Goal: Task Accomplishment & Management: Use online tool/utility

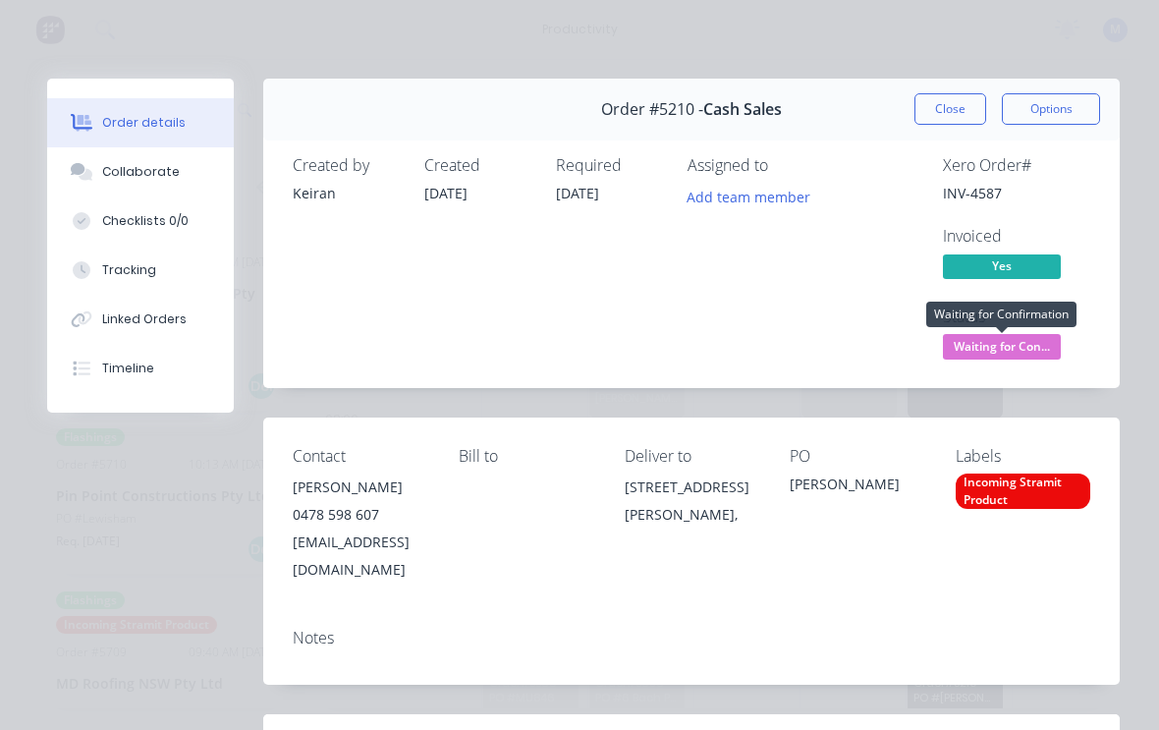
click at [1034, 346] on span "Waiting for Con..." at bounding box center [1002, 346] width 118 height 25
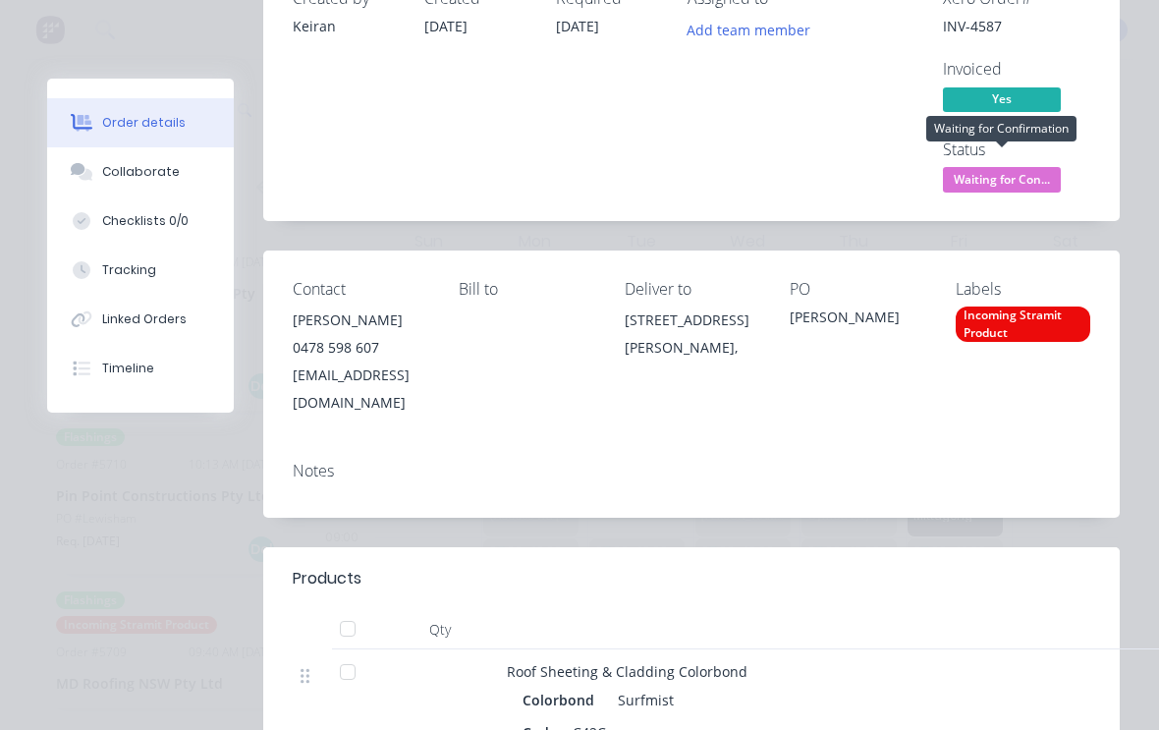
scroll to position [196, 0]
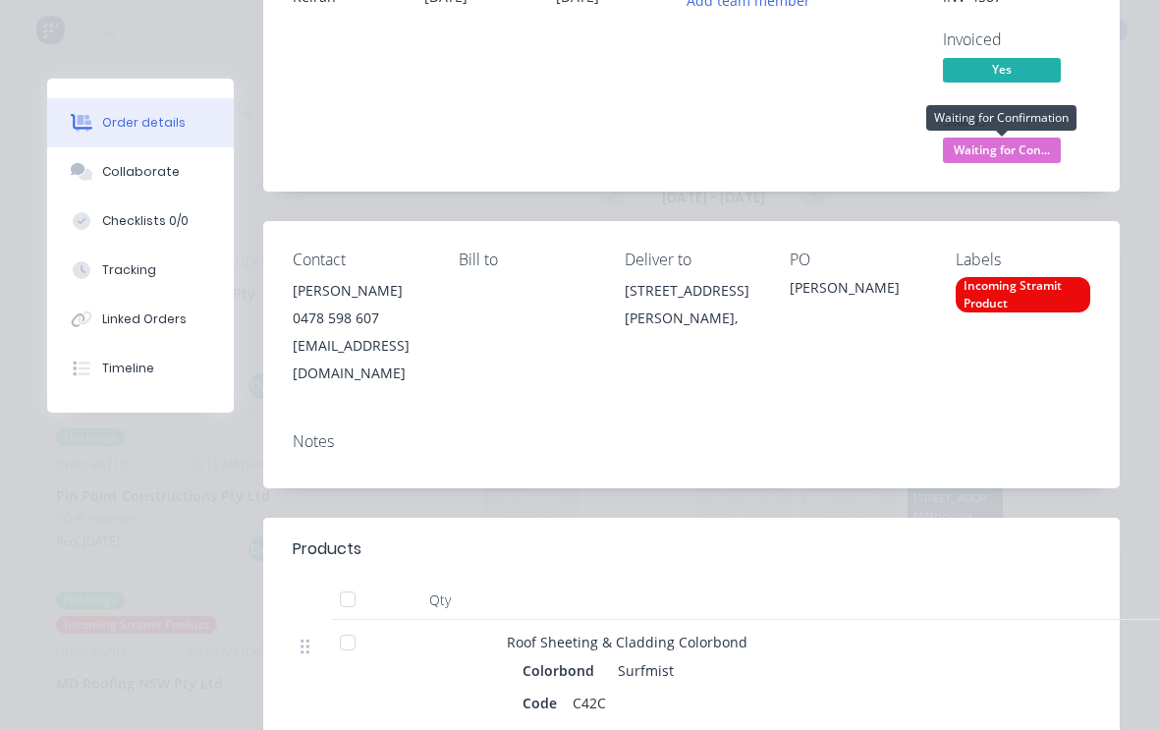
click at [1035, 148] on span "Waiting for Con..." at bounding box center [1002, 149] width 118 height 25
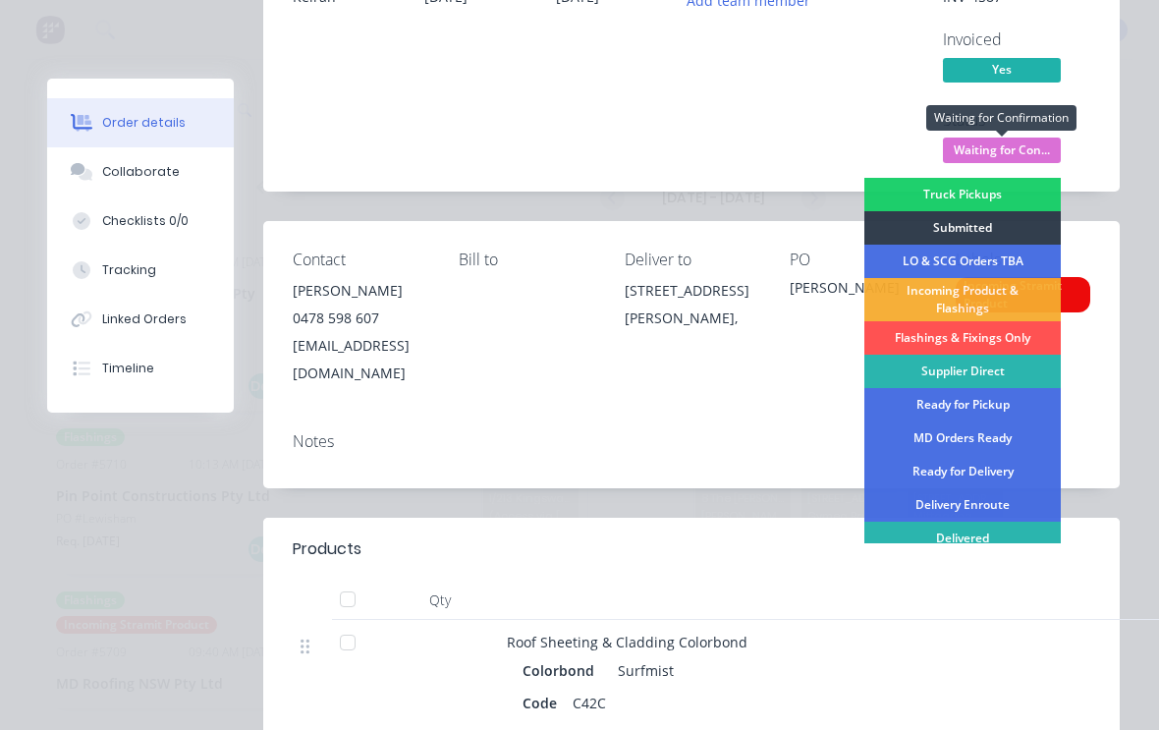
click at [973, 542] on div "Delivered" at bounding box center [962, 538] width 196 height 33
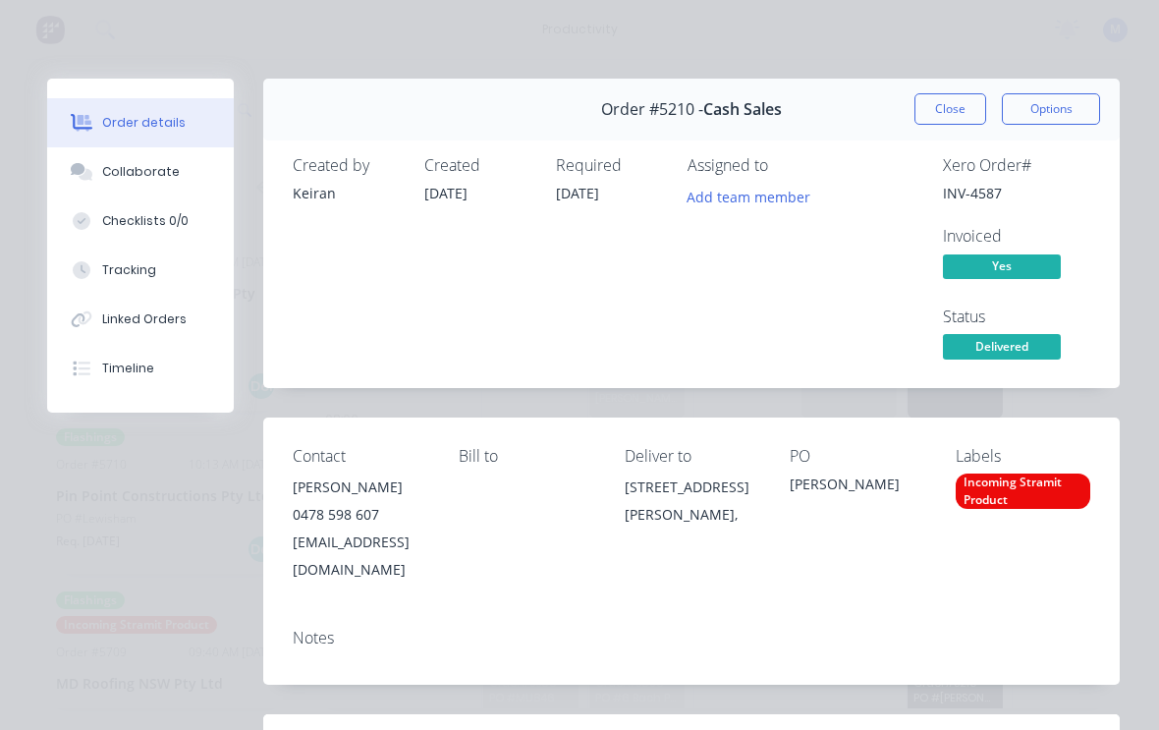
scroll to position [0, 0]
click at [950, 112] on button "Close" at bounding box center [950, 108] width 72 height 31
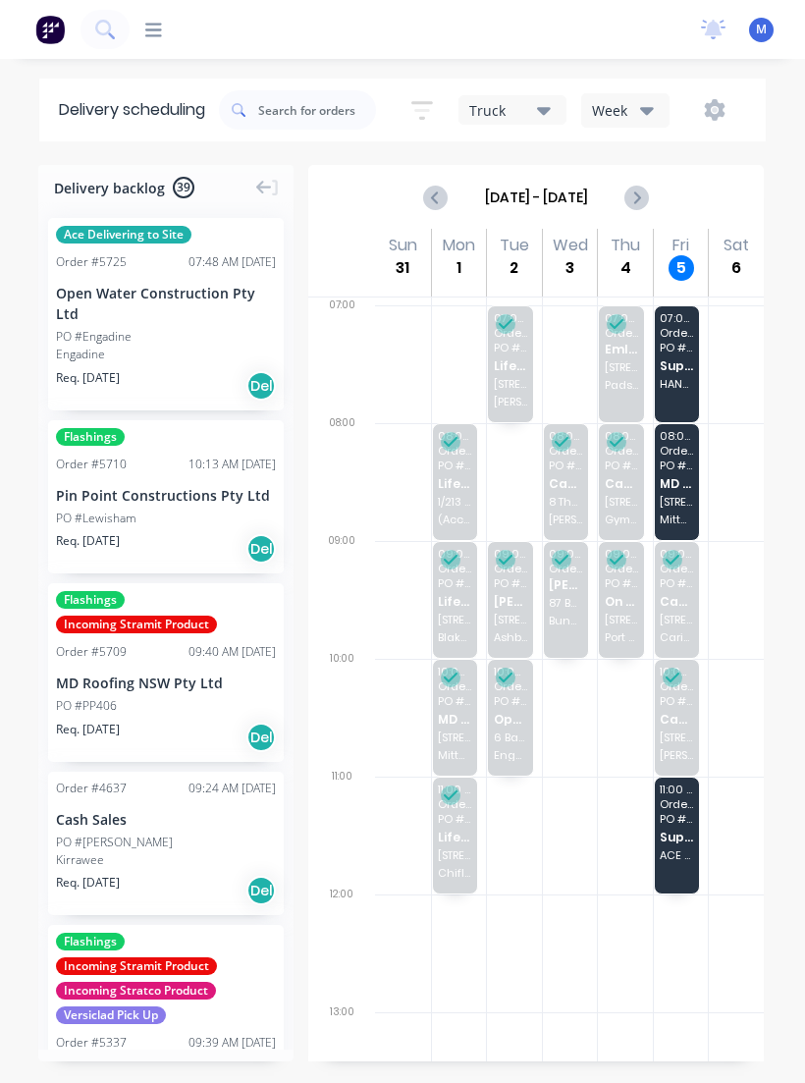
click at [160, 27] on icon at bounding box center [153, 30] width 17 height 19
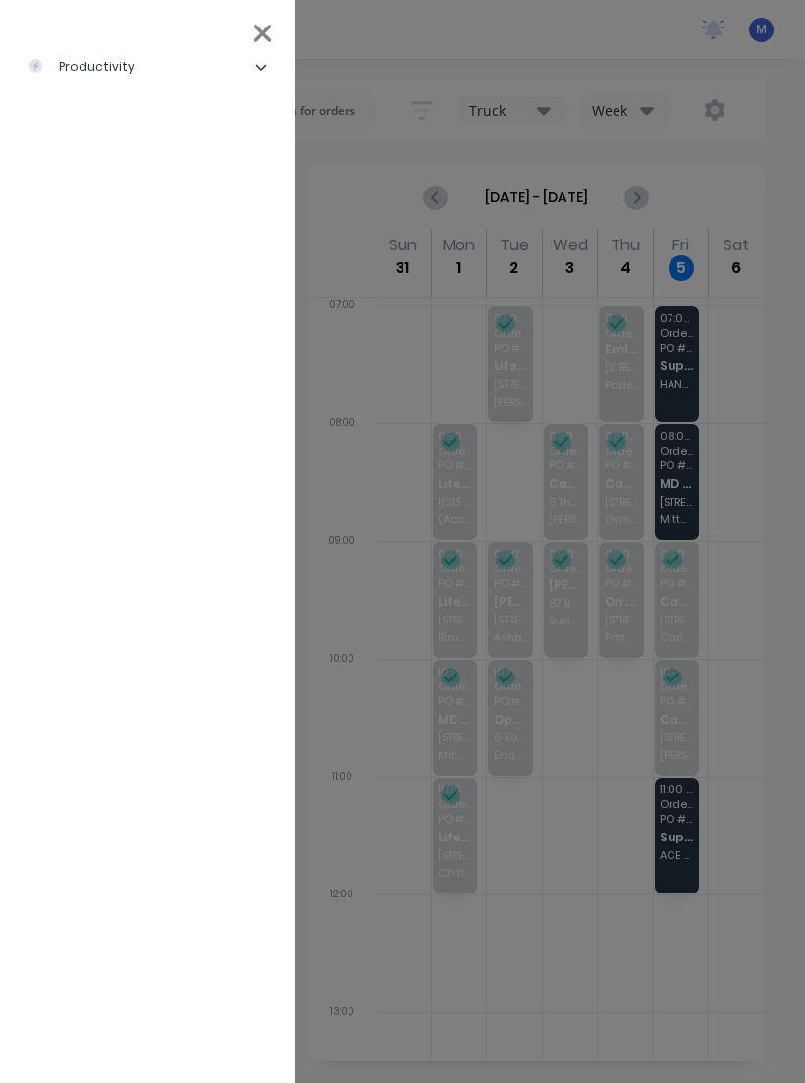
click at [94, 75] on div "productivity" at bounding box center [80, 67] width 107 height 18
click at [94, 119] on div "Workflow" at bounding box center [88, 116] width 90 height 18
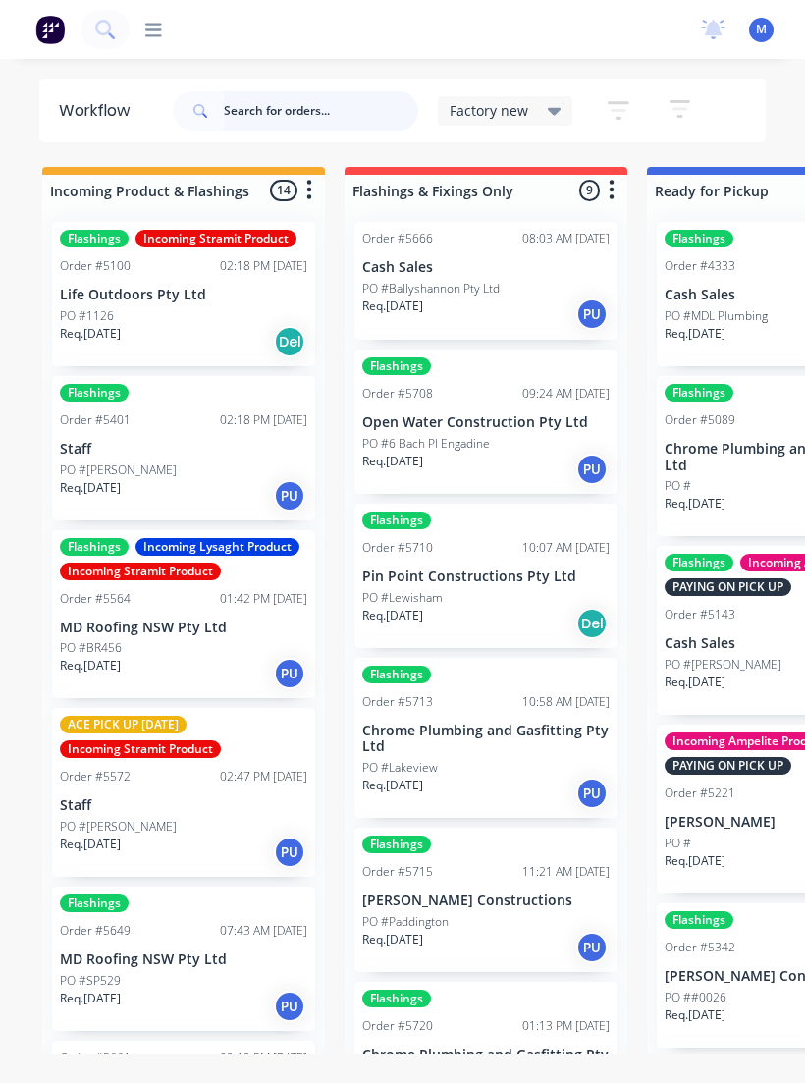
click at [348, 113] on input "text" at bounding box center [321, 110] width 194 height 39
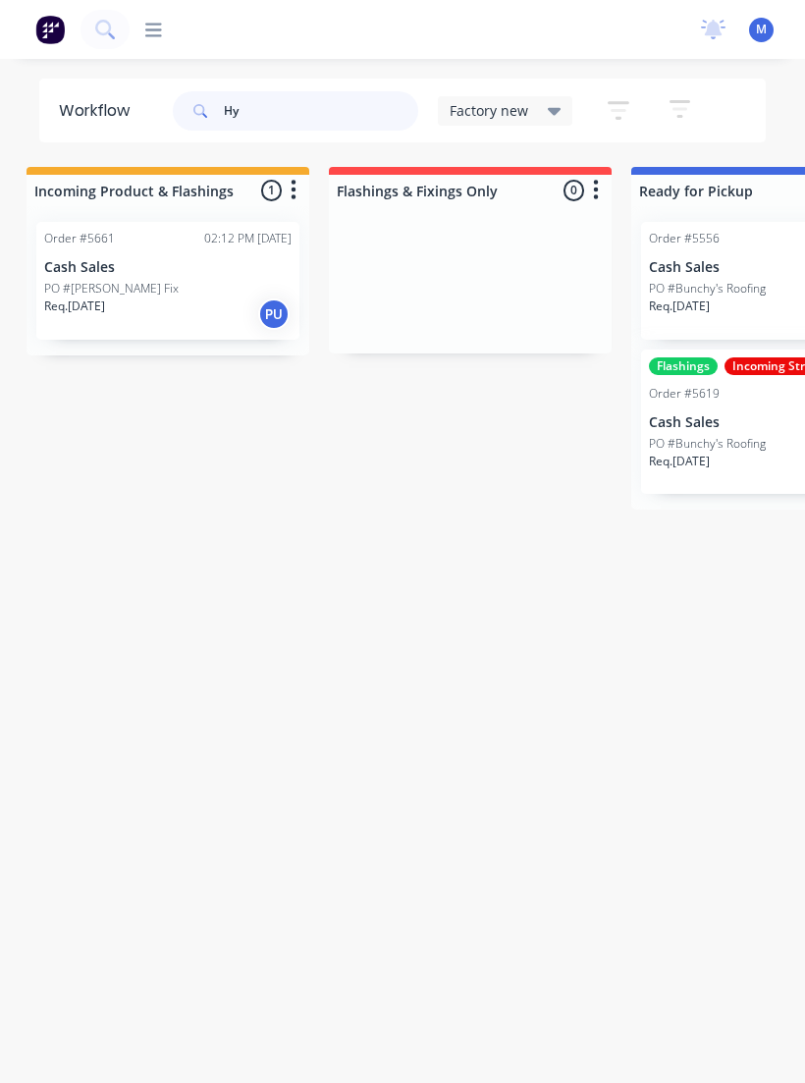
scroll to position [0, 24]
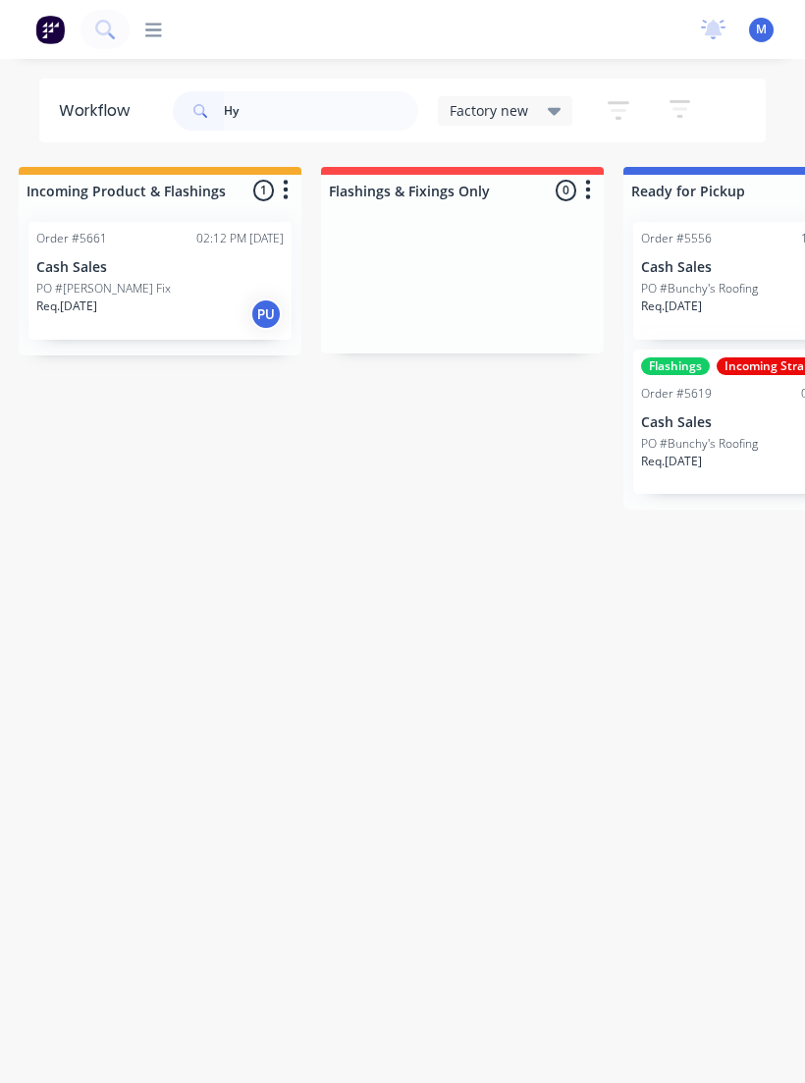
click at [142, 302] on div "Req. [DATE] PU" at bounding box center [159, 314] width 247 height 33
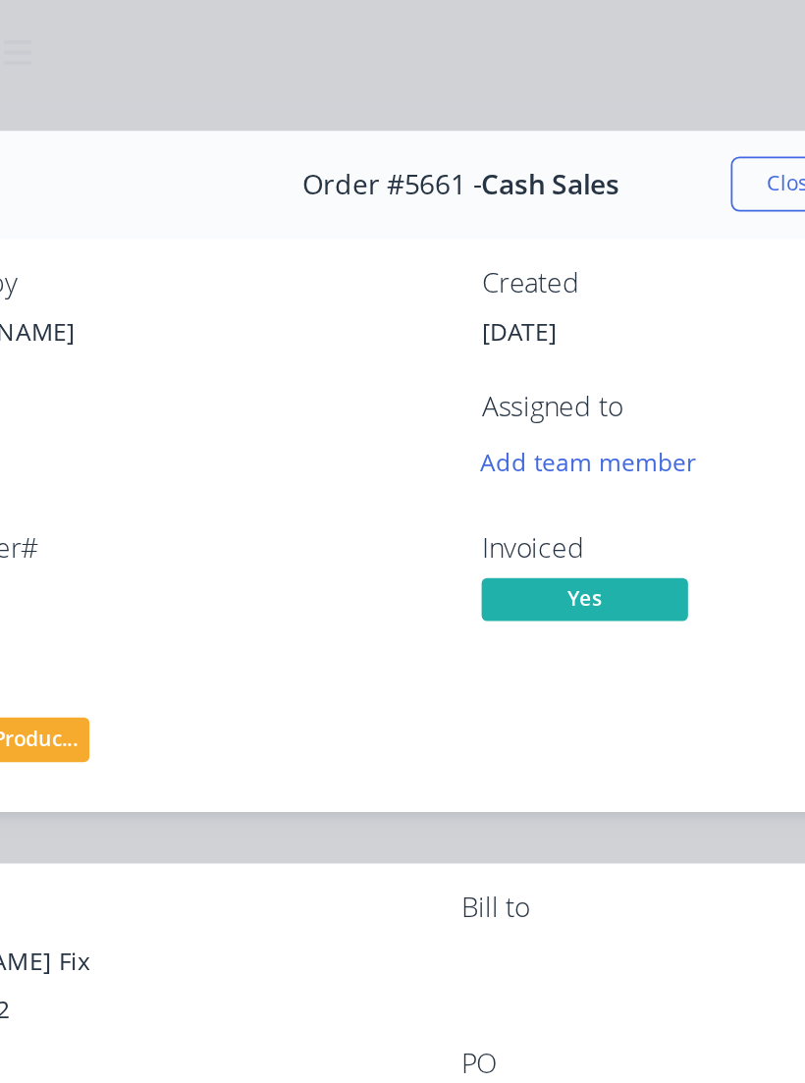
scroll to position [3, 0]
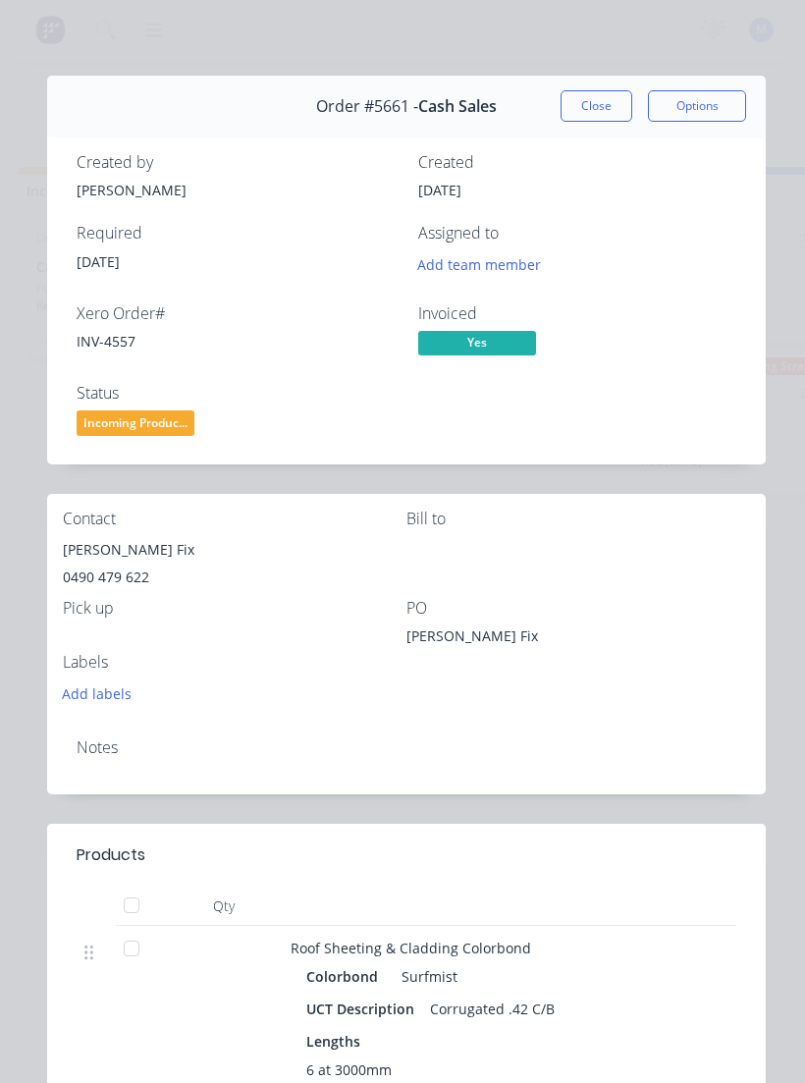
click at [600, 102] on button "Close" at bounding box center [597, 105] width 72 height 31
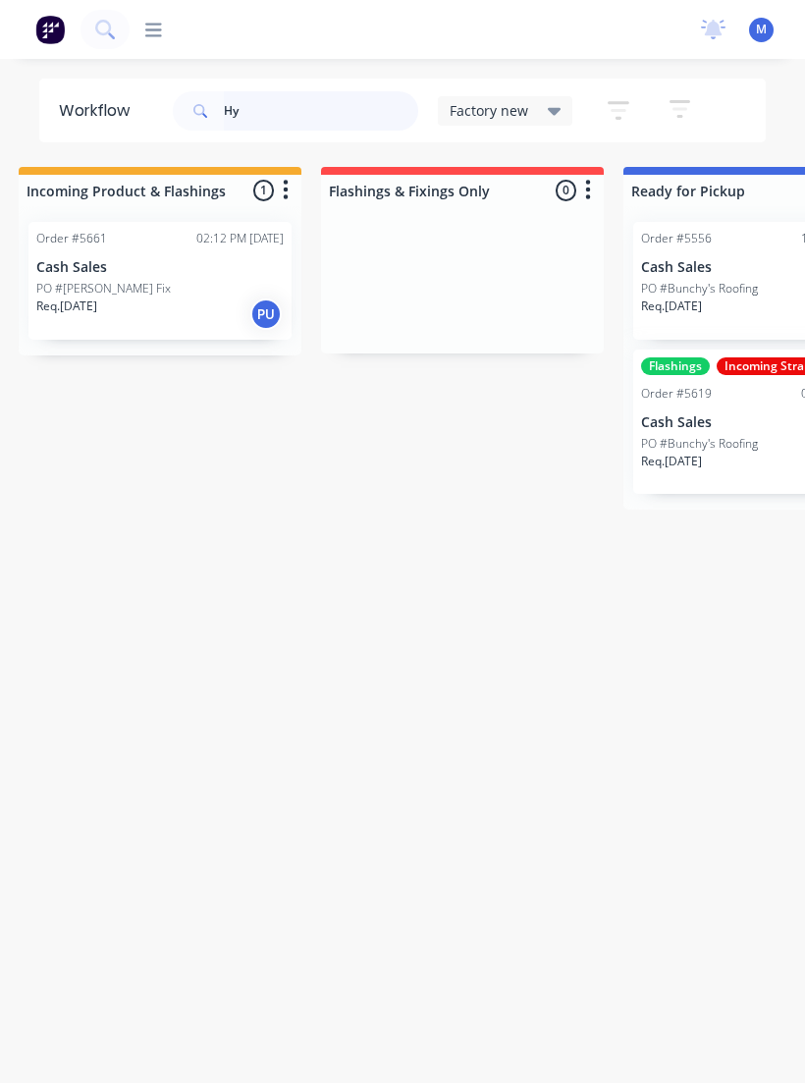
type input "H"
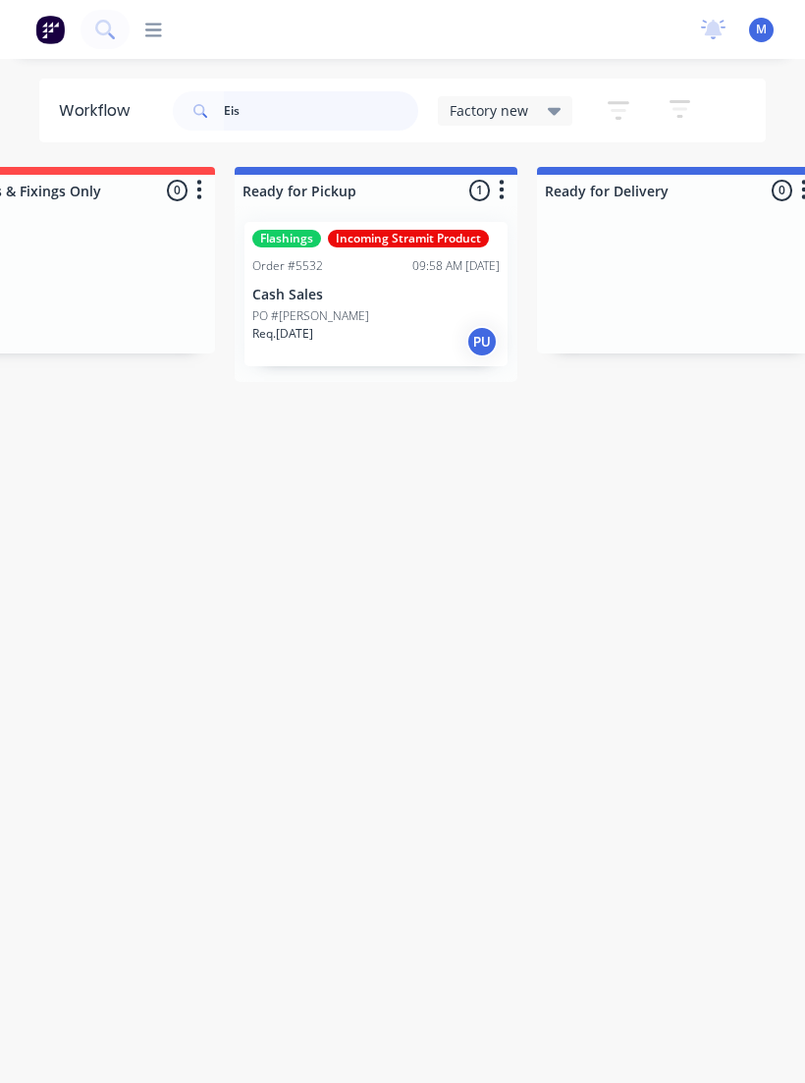
scroll to position [0, 410]
click at [367, 307] on div "PO #[PERSON_NAME]" at bounding box center [378, 316] width 247 height 18
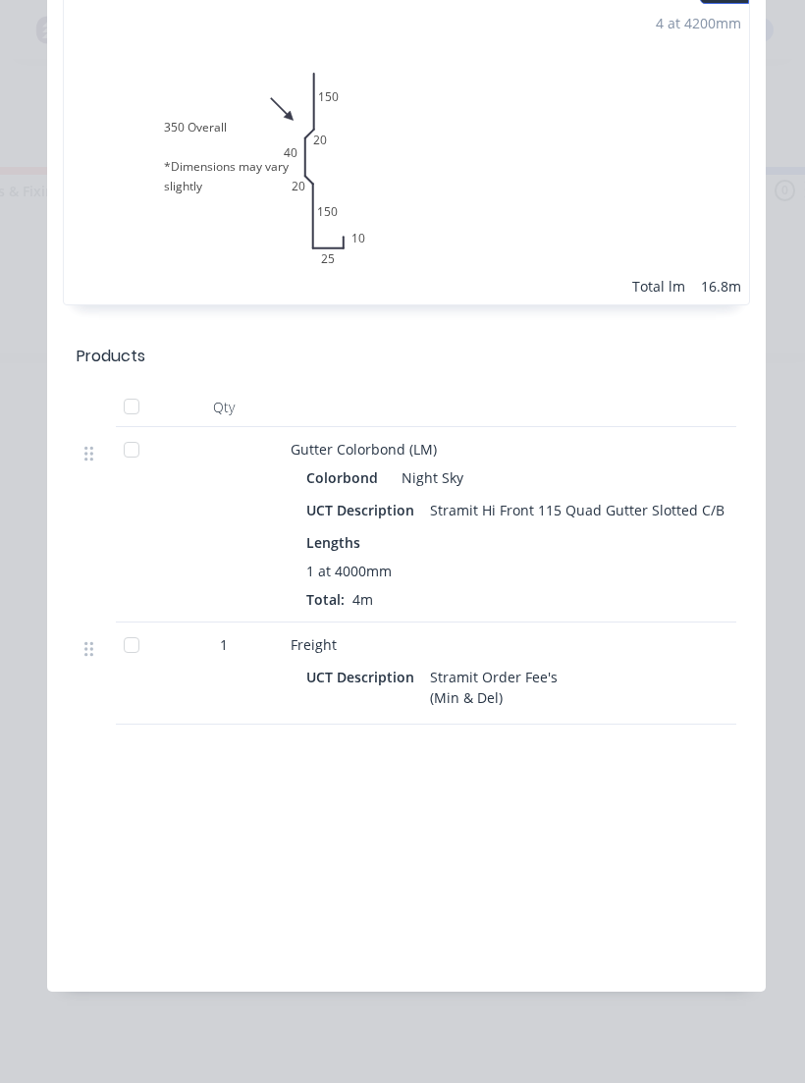
scroll to position [1246, 0]
click at [8, 729] on div "Order details Collaborate Checklists 0/0 Tracking Linked Orders Timeline Order …" at bounding box center [402, 541] width 805 height 1083
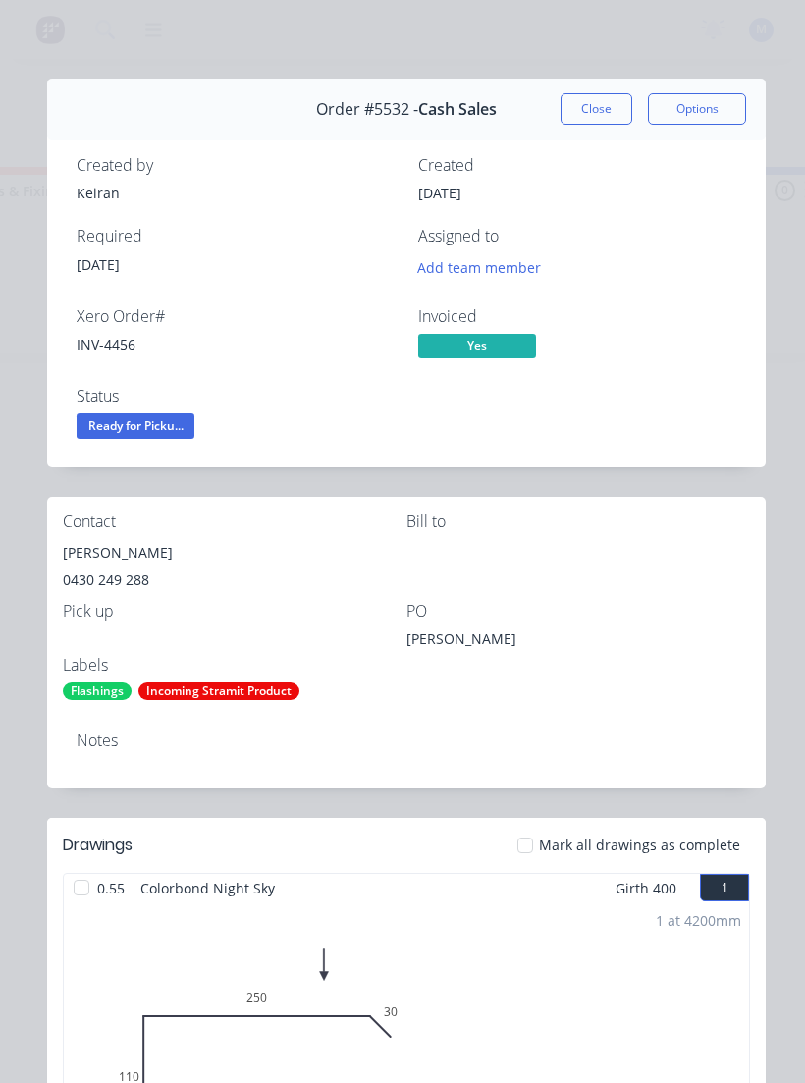
scroll to position [0, 0]
click at [111, 431] on span "Ready for Picku..." at bounding box center [136, 425] width 118 height 25
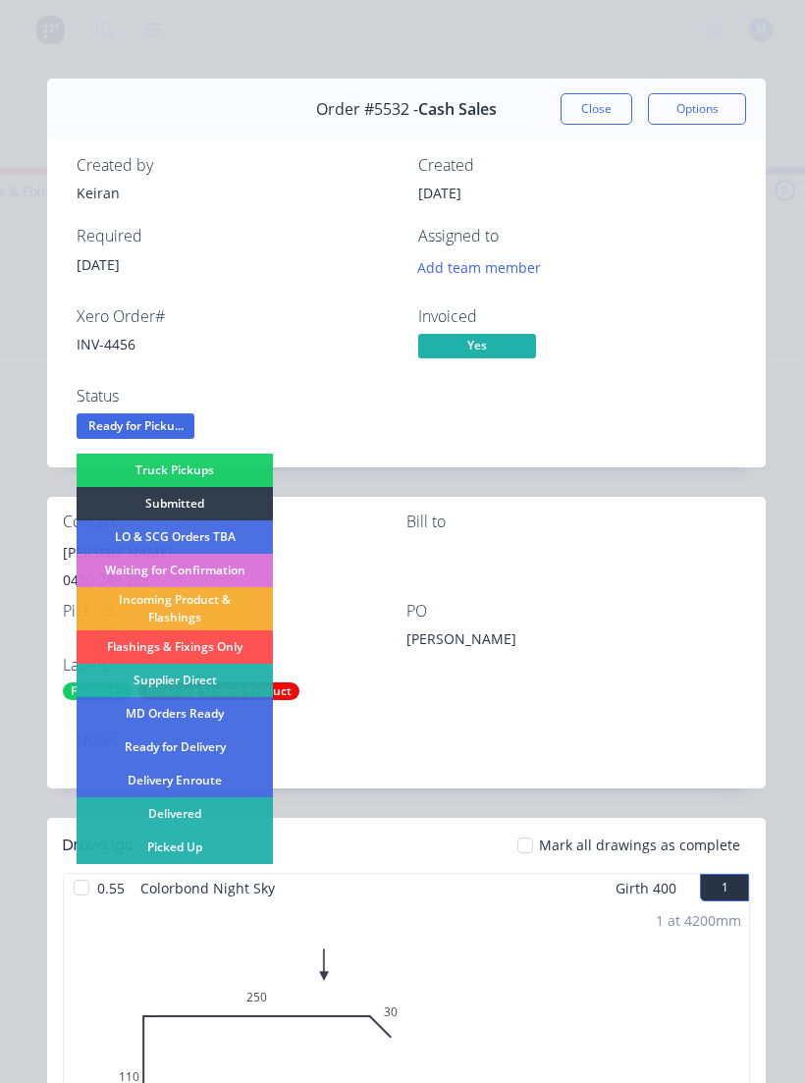
click at [143, 729] on div "Picked Up" at bounding box center [175, 847] width 196 height 33
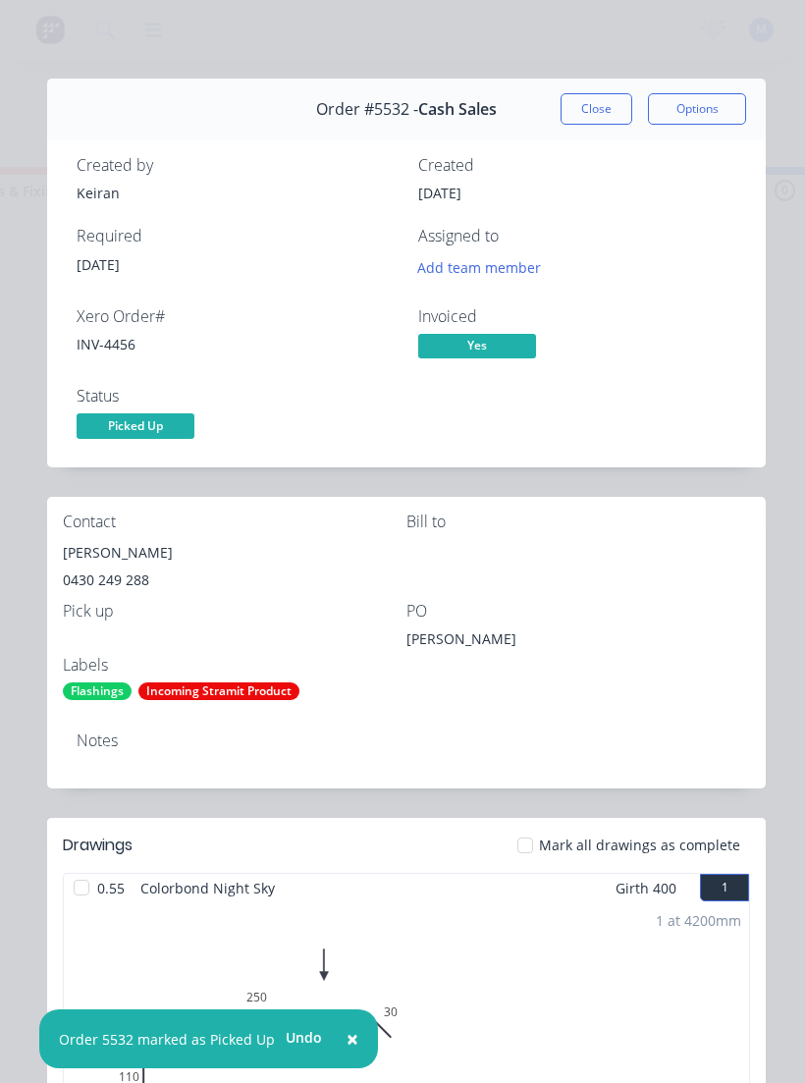
click at [582, 108] on button "Close" at bounding box center [597, 108] width 72 height 31
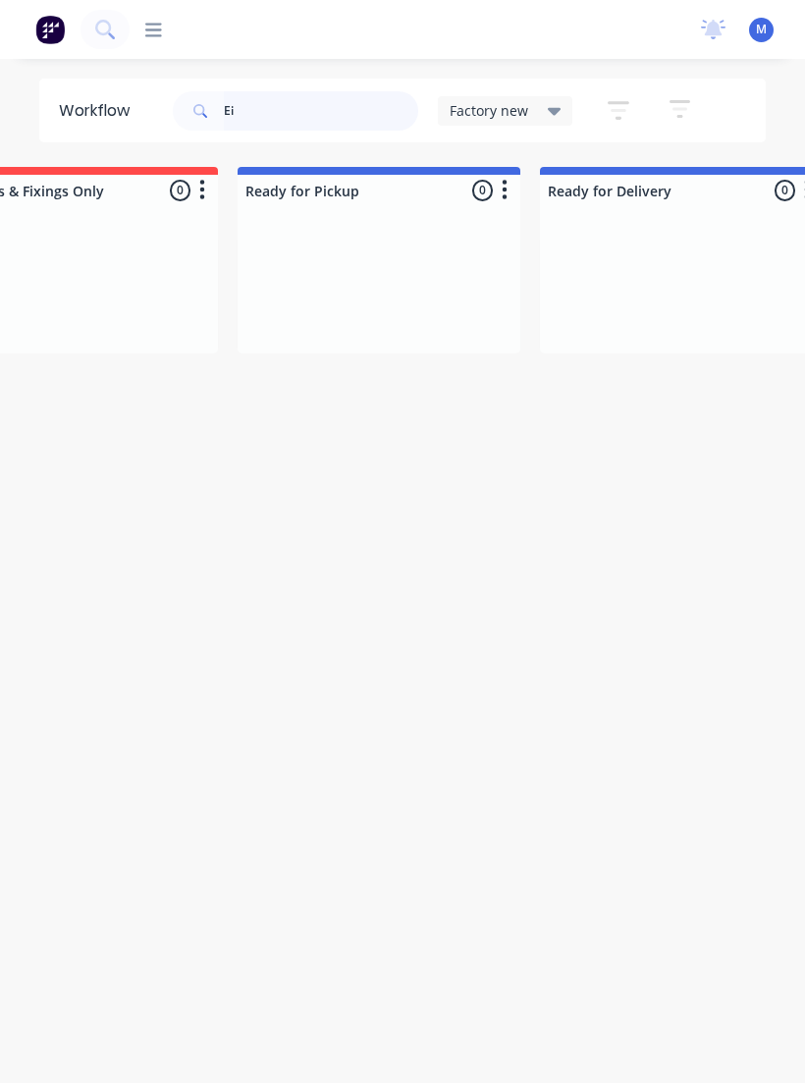
type input "E"
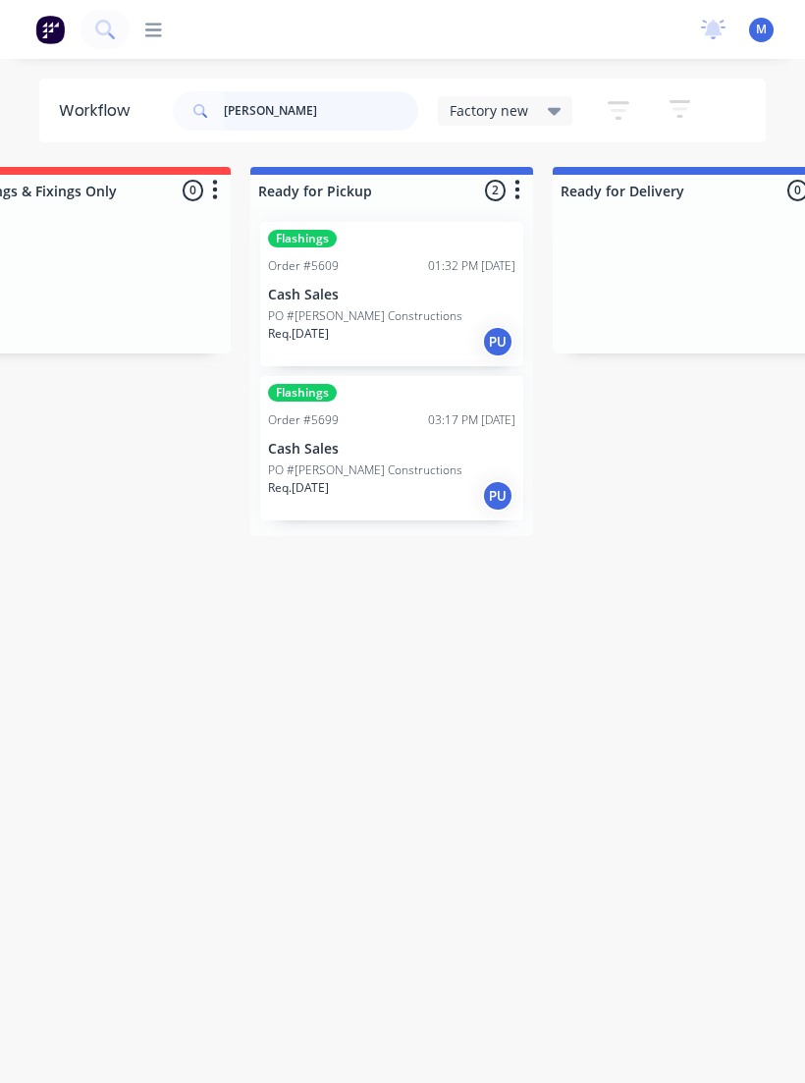
scroll to position [0, 410]
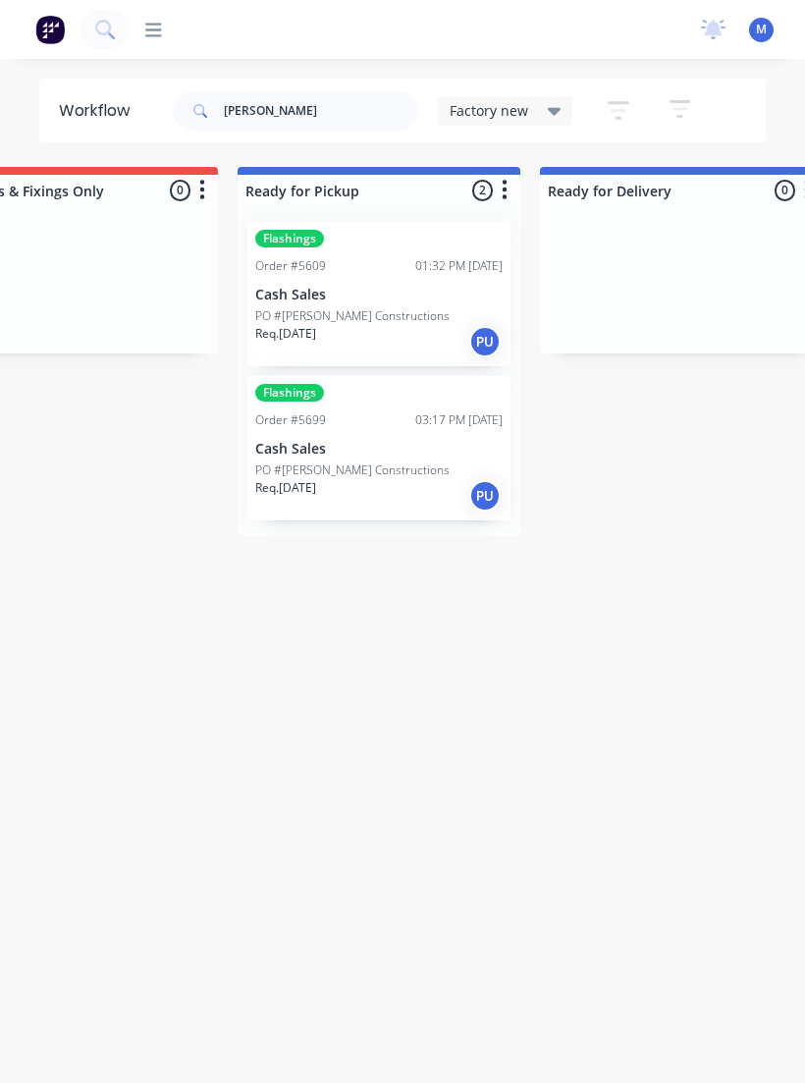
click at [369, 474] on p "PO #[PERSON_NAME] Constructions" at bounding box center [352, 471] width 194 height 18
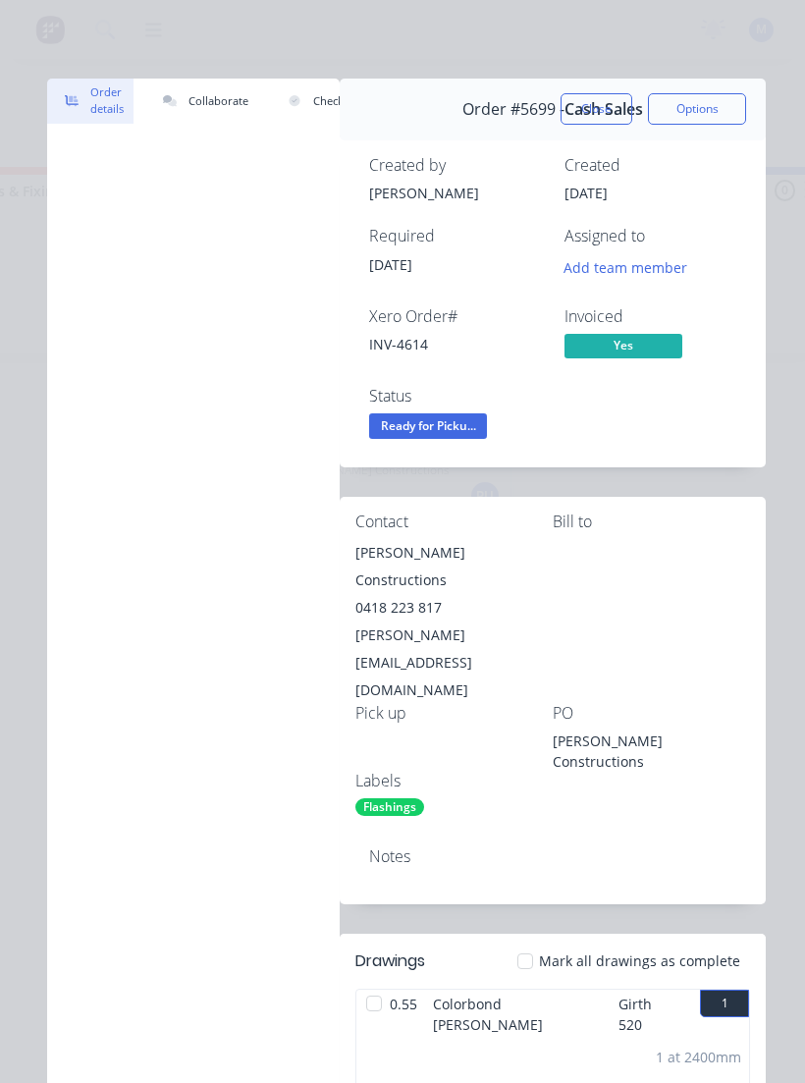
scroll to position [0, 0]
click at [453, 422] on span "Ready for Picku..." at bounding box center [428, 425] width 118 height 25
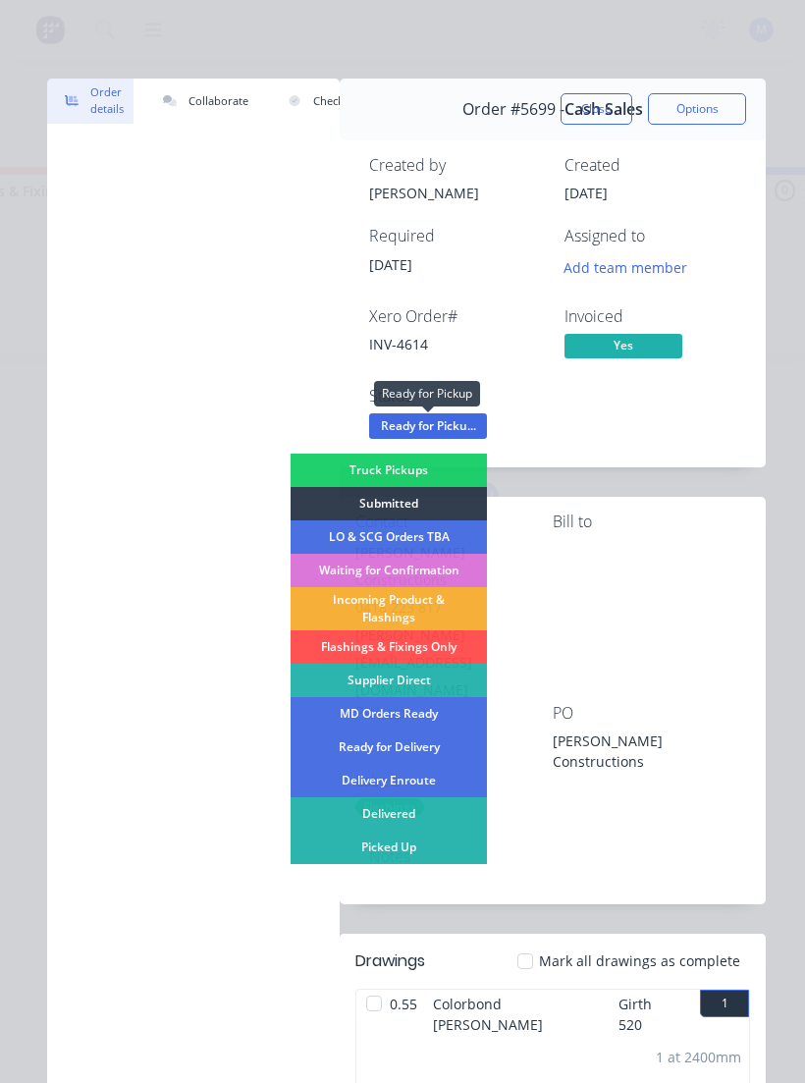
click at [400, 729] on div "Picked Up" at bounding box center [389, 847] width 196 height 33
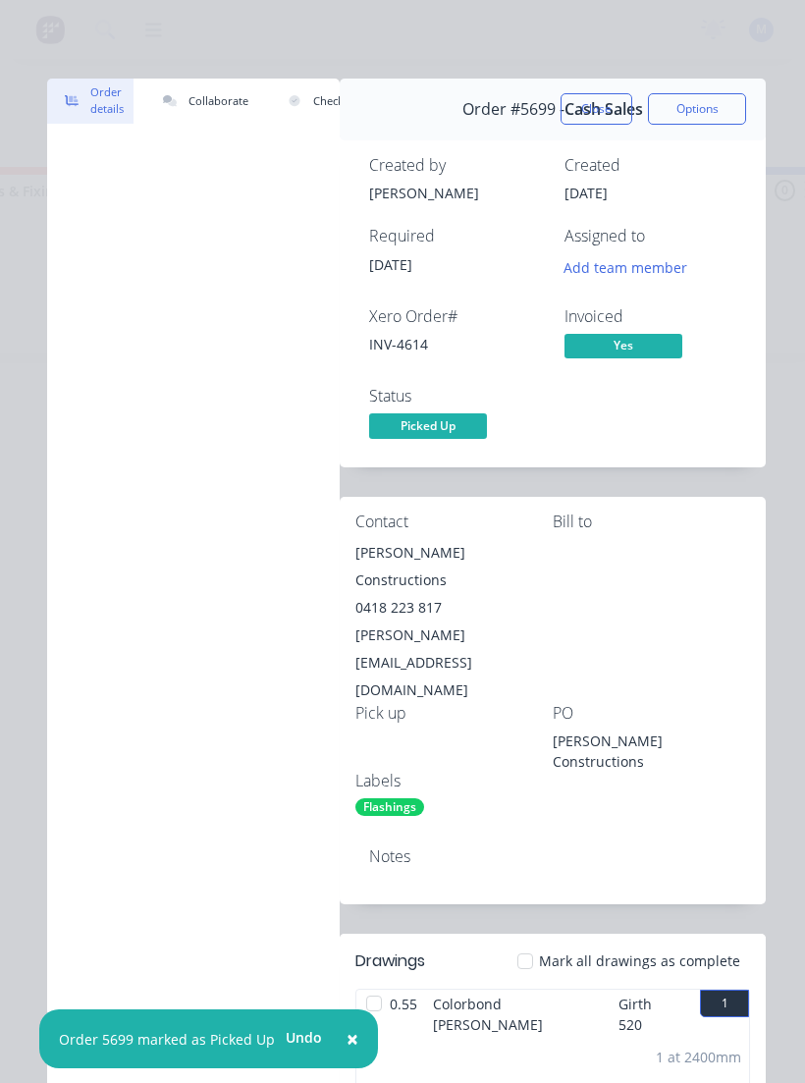
click at [602, 115] on button "Close" at bounding box center [597, 108] width 72 height 31
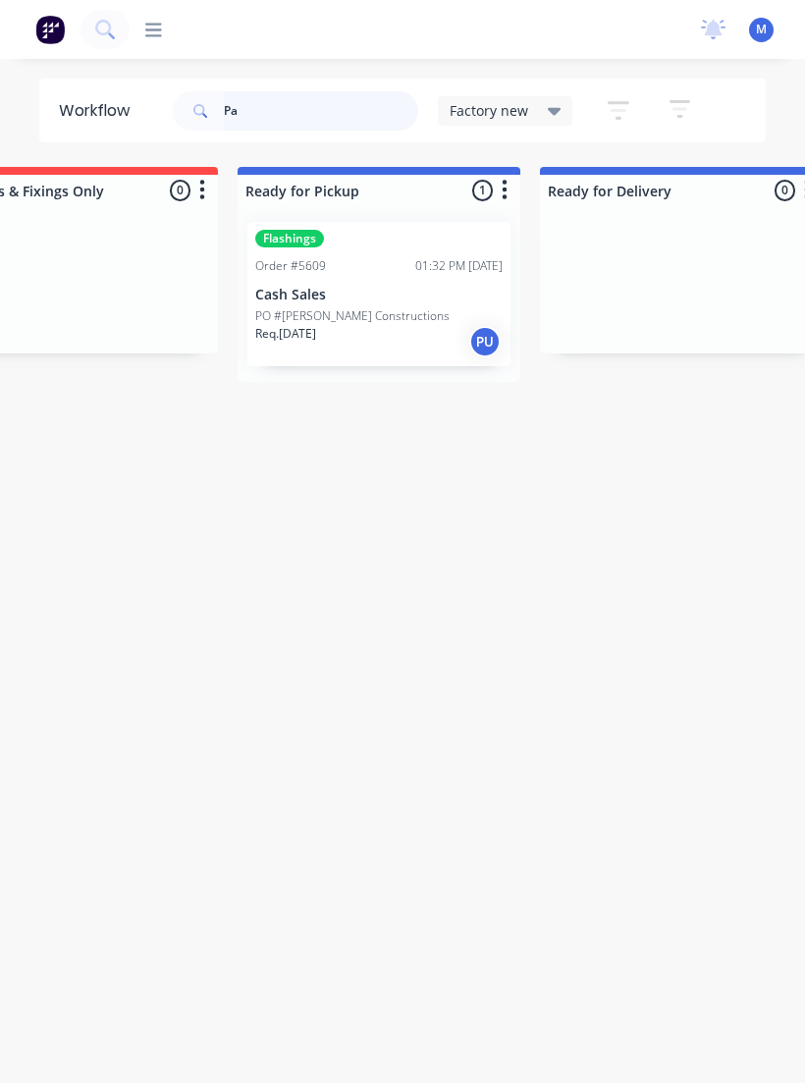
type input "P"
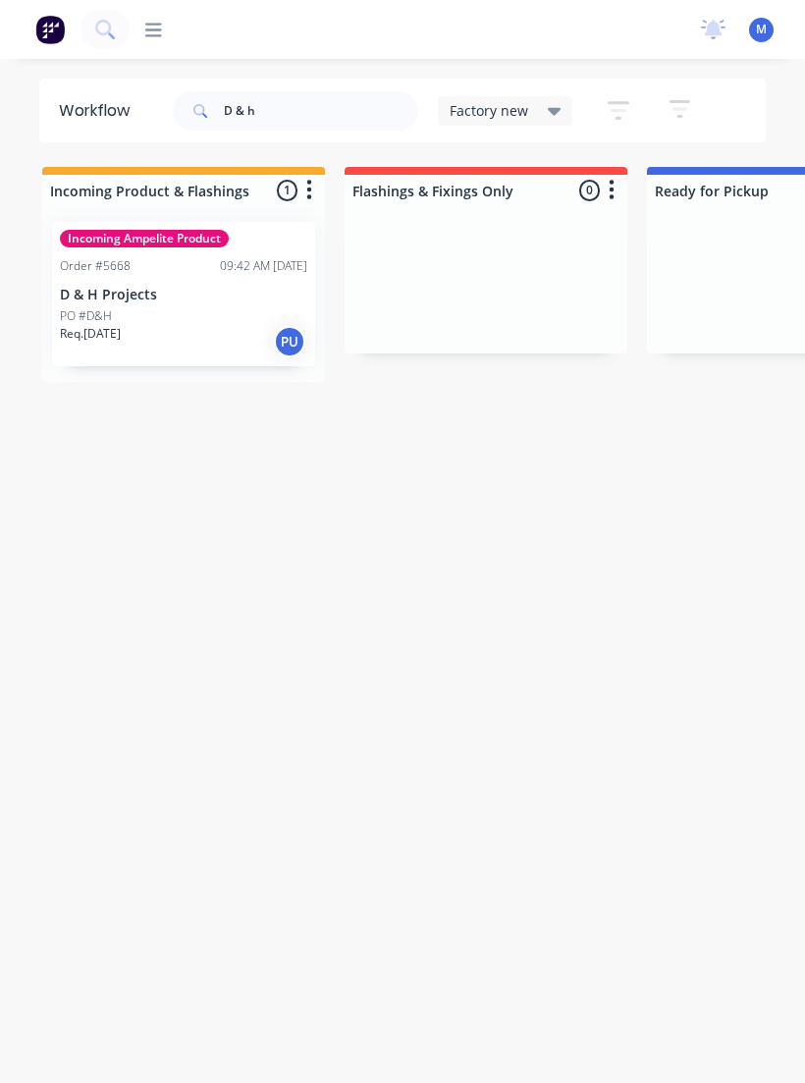
click at [130, 323] on div "PO #D&H" at bounding box center [183, 316] width 247 height 18
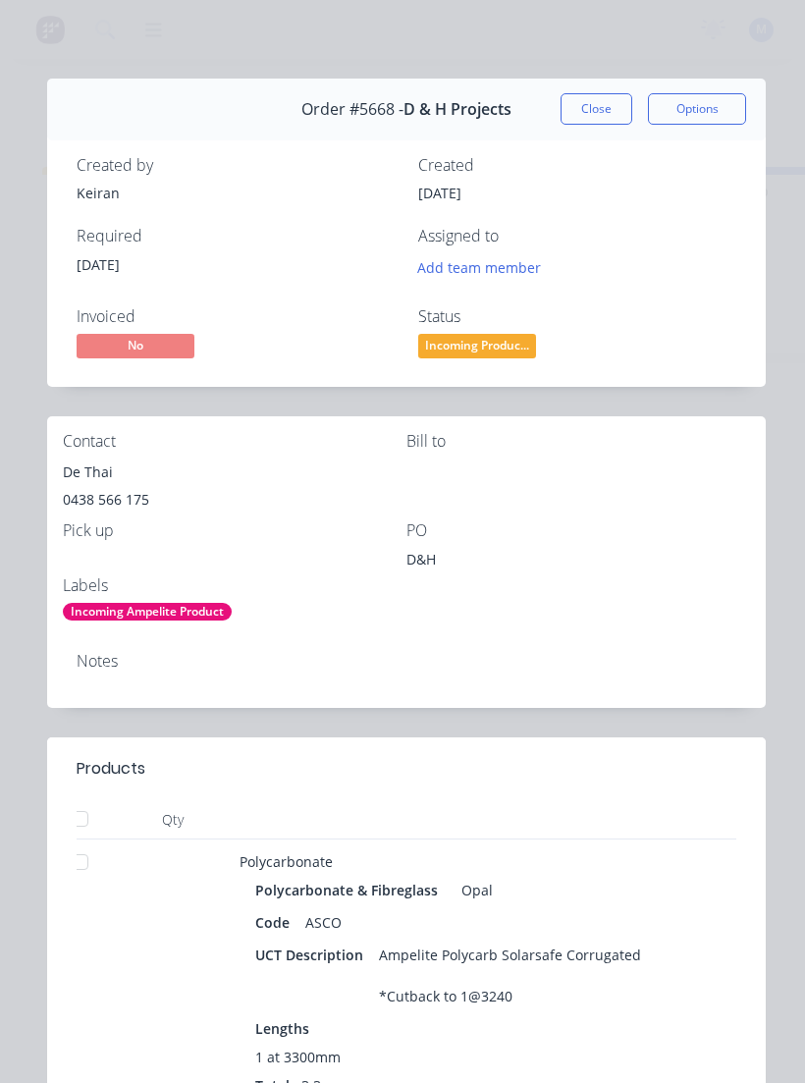
click at [587, 110] on button "Close" at bounding box center [597, 108] width 72 height 31
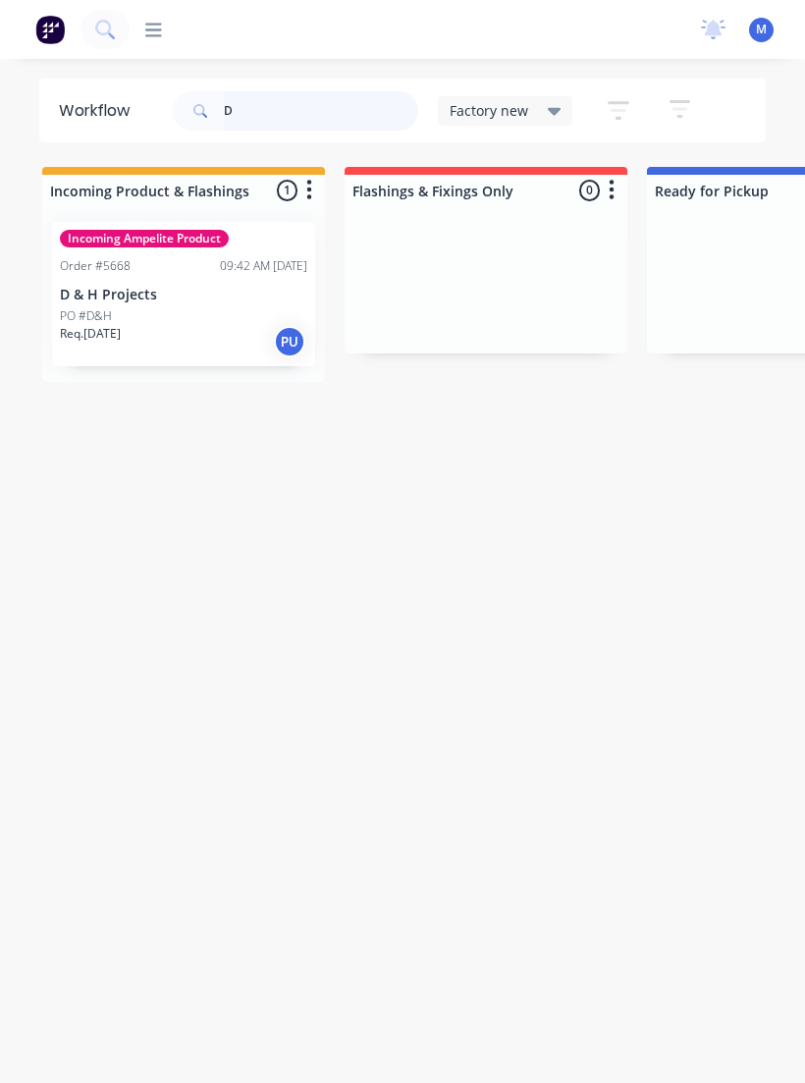
type input "D"
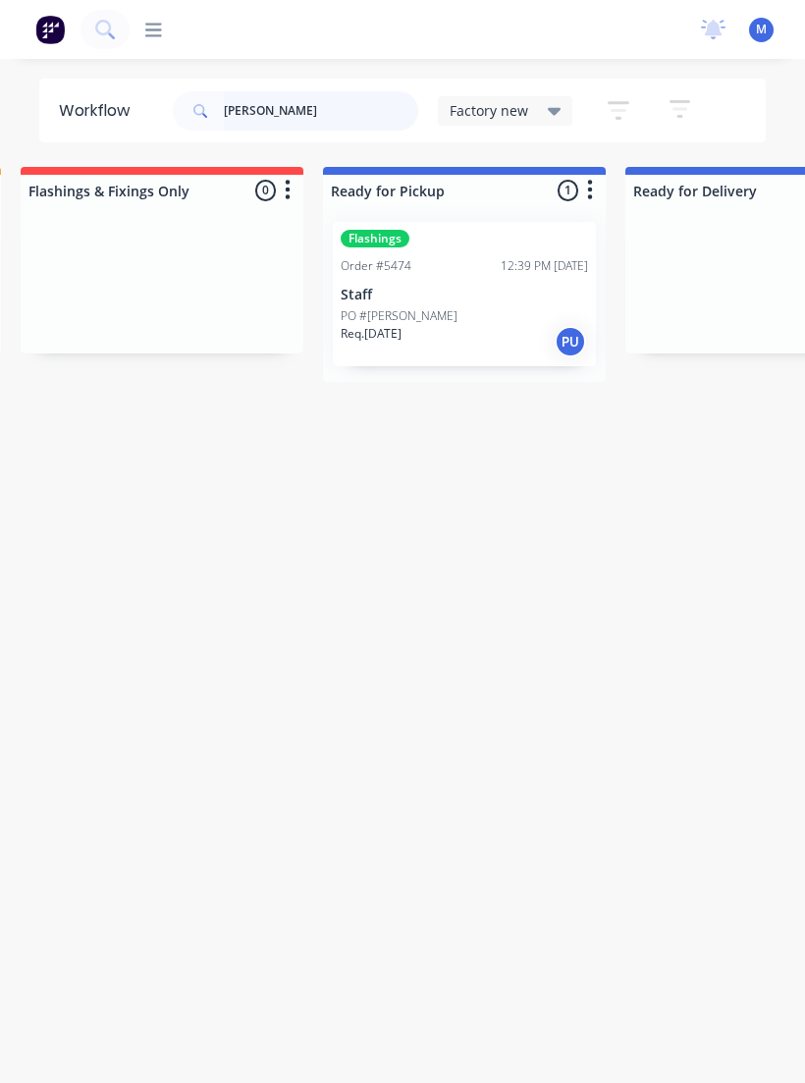
scroll to position [0, 364]
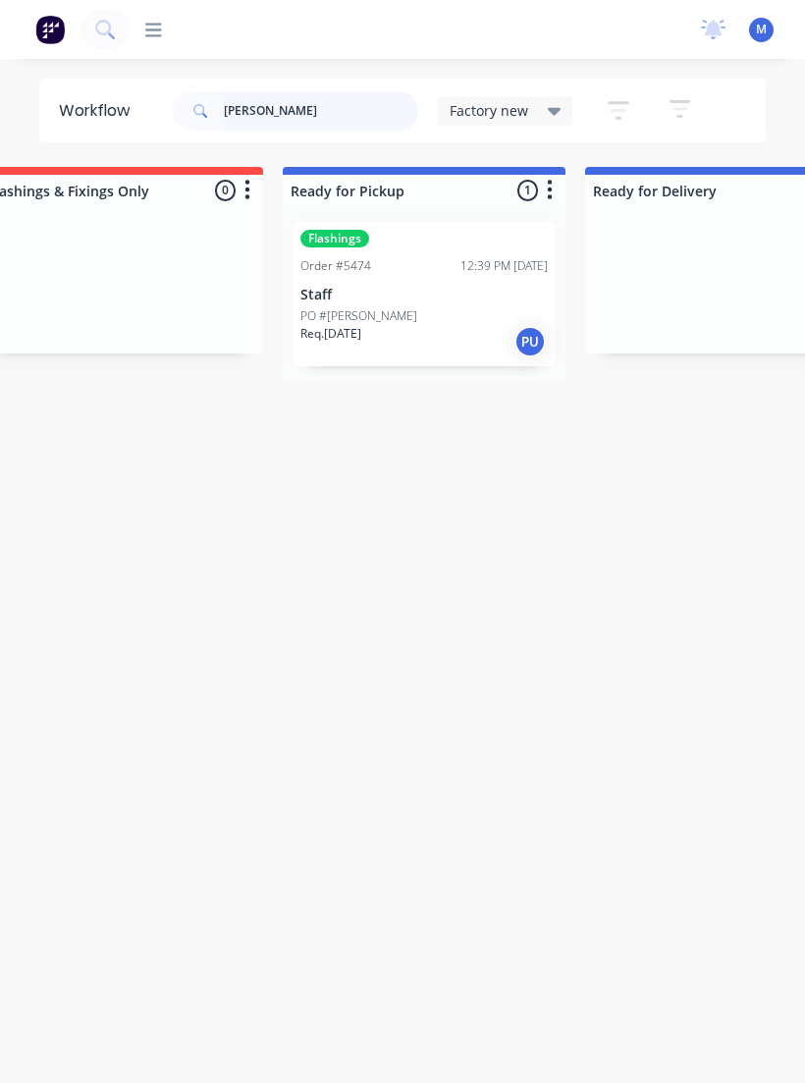
type input "[PERSON_NAME]"
click at [450, 305] on div "Flashings Order #5474 12:39 PM [DATE] Staff PO #[PERSON_NAME] Req. [DATE] PU" at bounding box center [424, 294] width 263 height 144
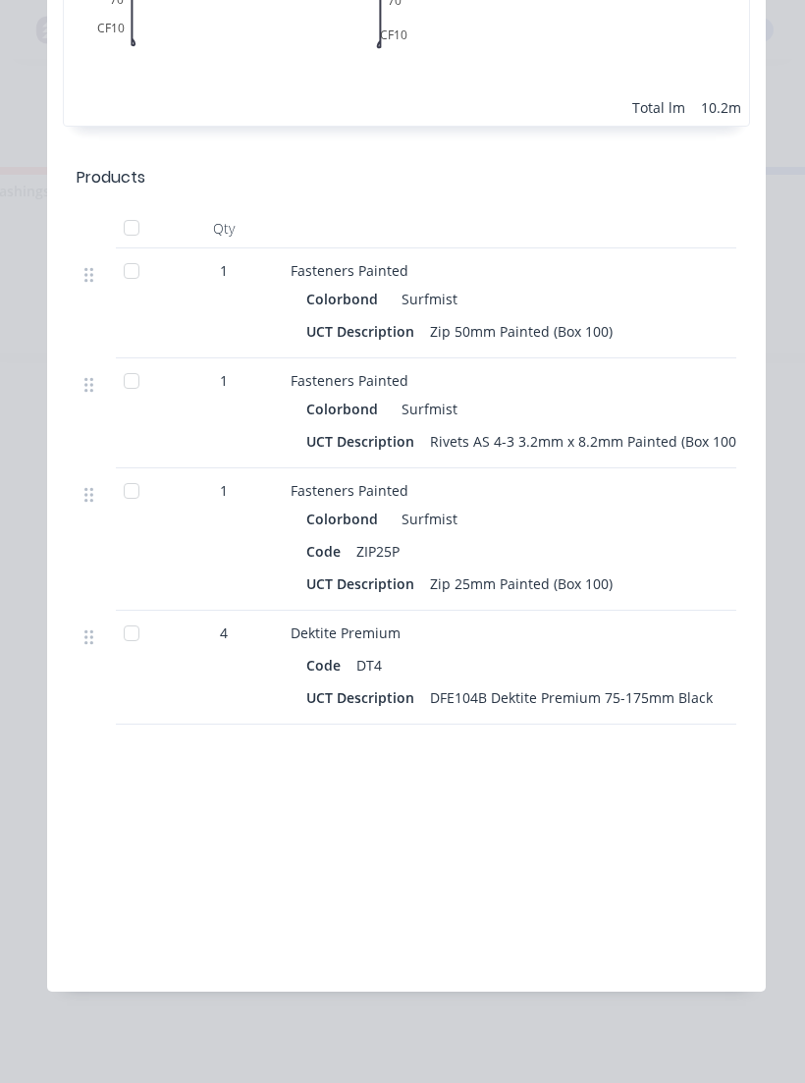
scroll to position [7286, 0]
